Goal: Information Seeking & Learning: Learn about a topic

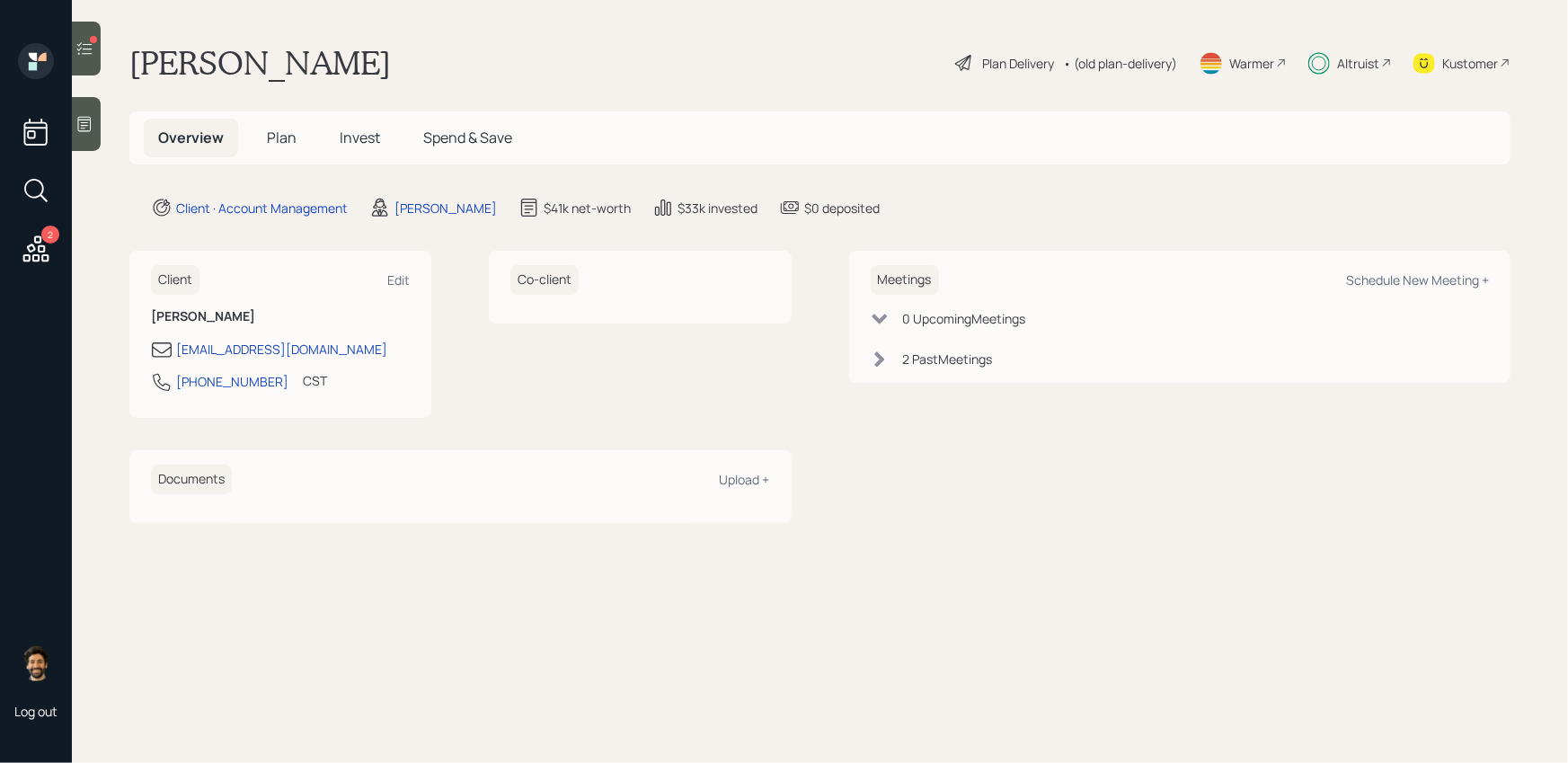
click at [348, 123] on h5 "Invest" at bounding box center [360, 138] width 69 height 39
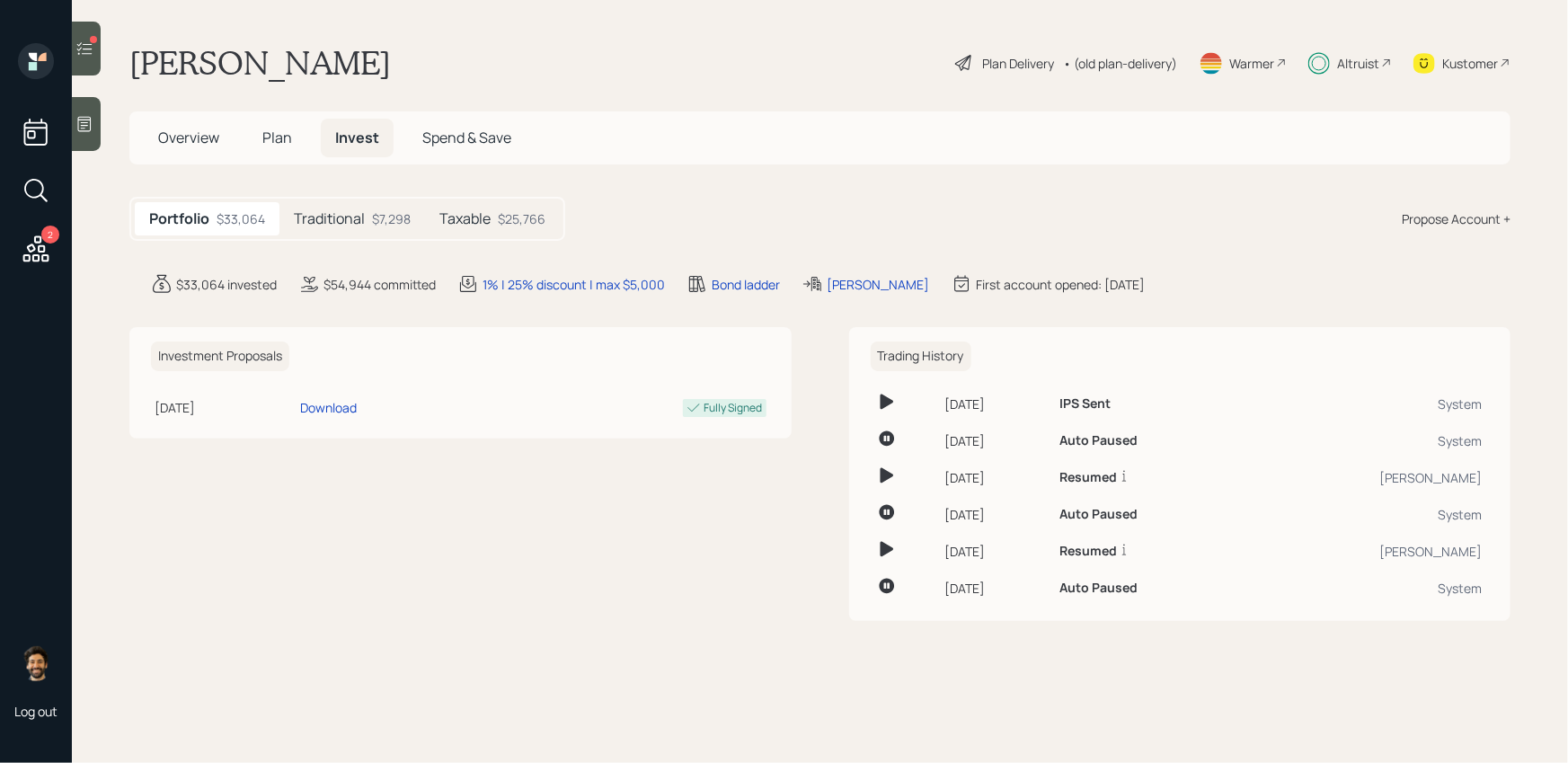
click at [356, 210] on h5 "Traditional" at bounding box center [330, 219] width 71 height 17
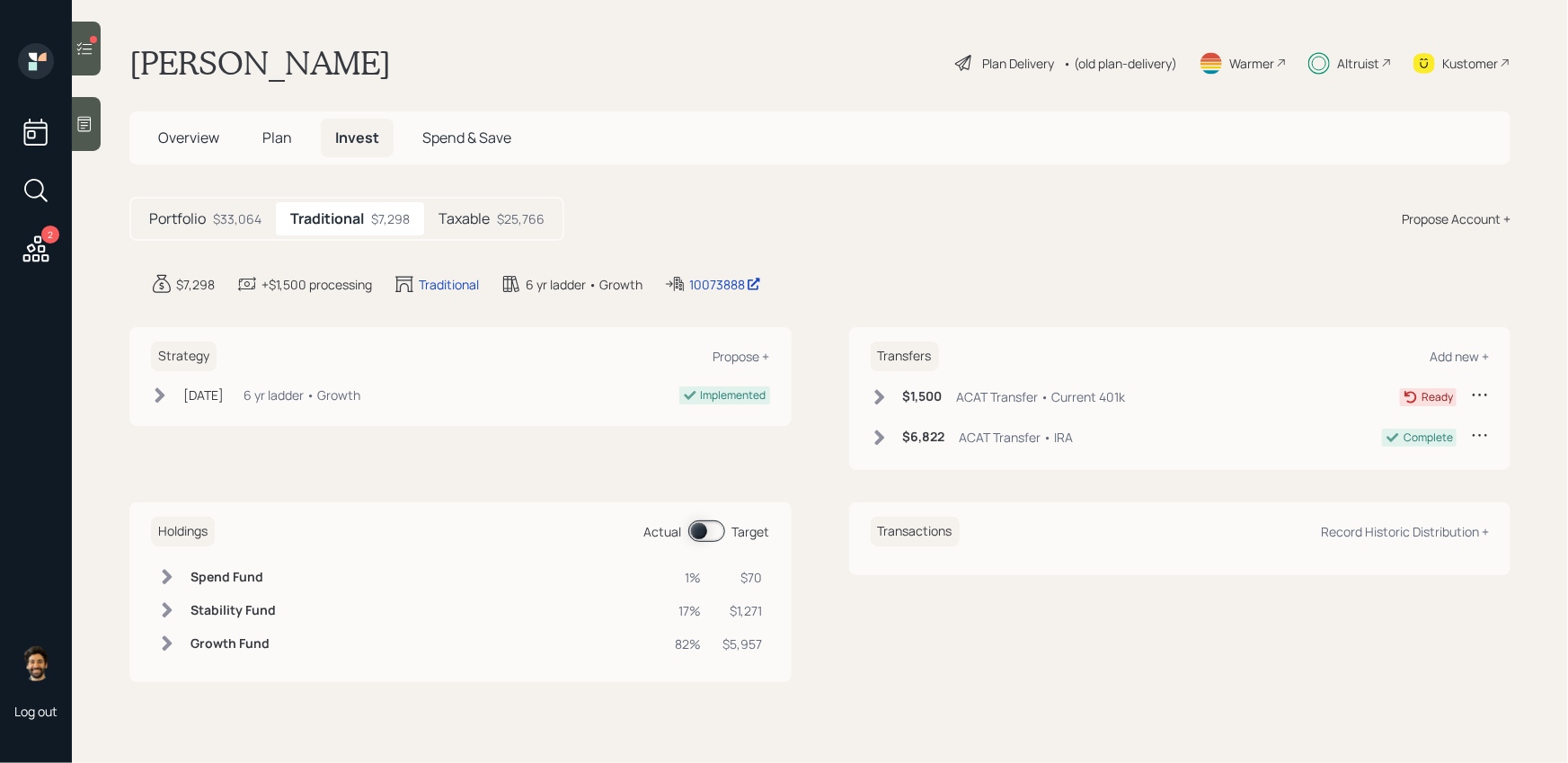
click at [473, 224] on h5 "Taxable" at bounding box center [464, 219] width 51 height 17
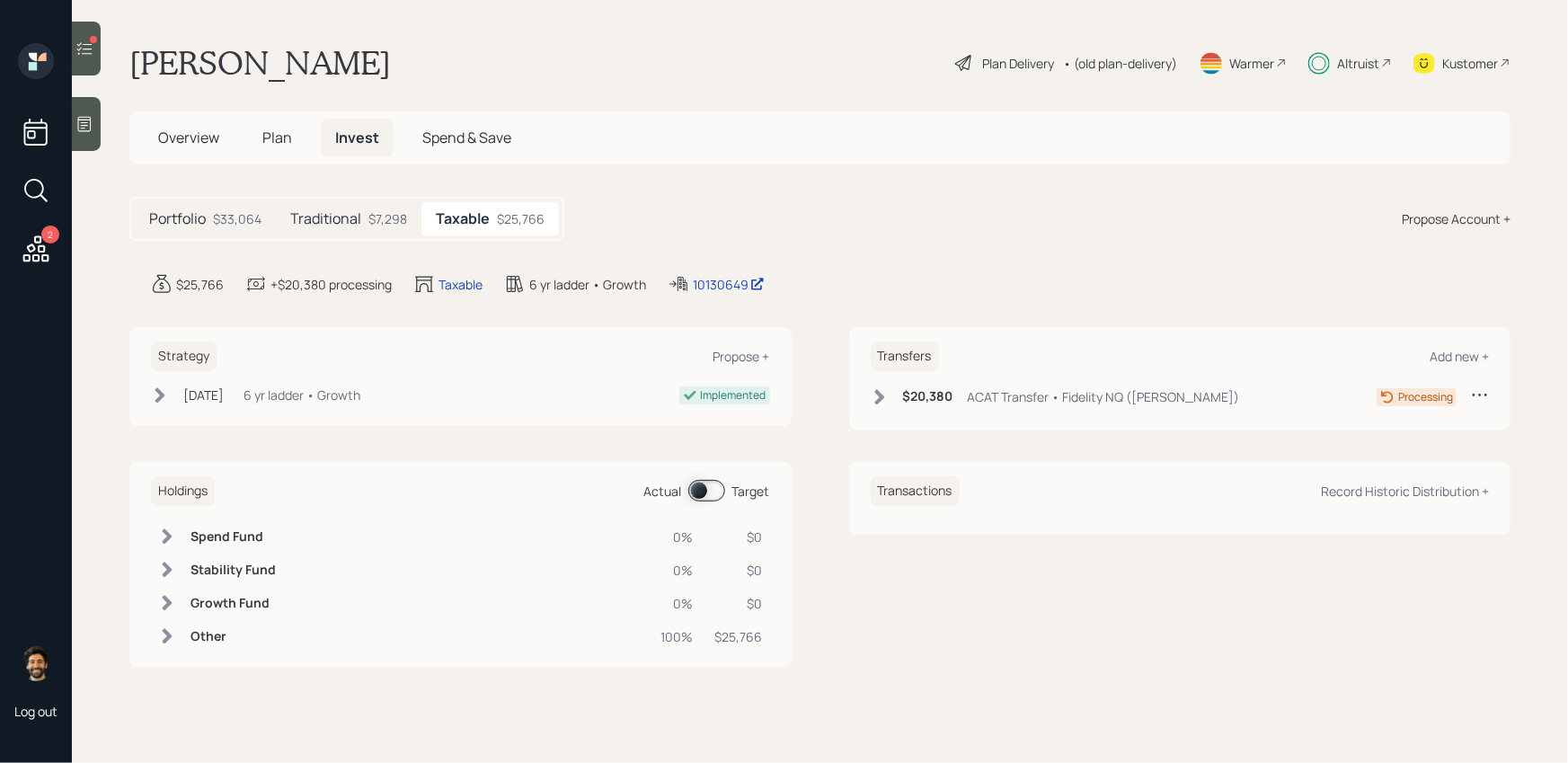
click at [1365, 59] on div "Altruist" at bounding box center [1358, 64] width 42 height 19
